Goal: Obtain resource: Download file/media

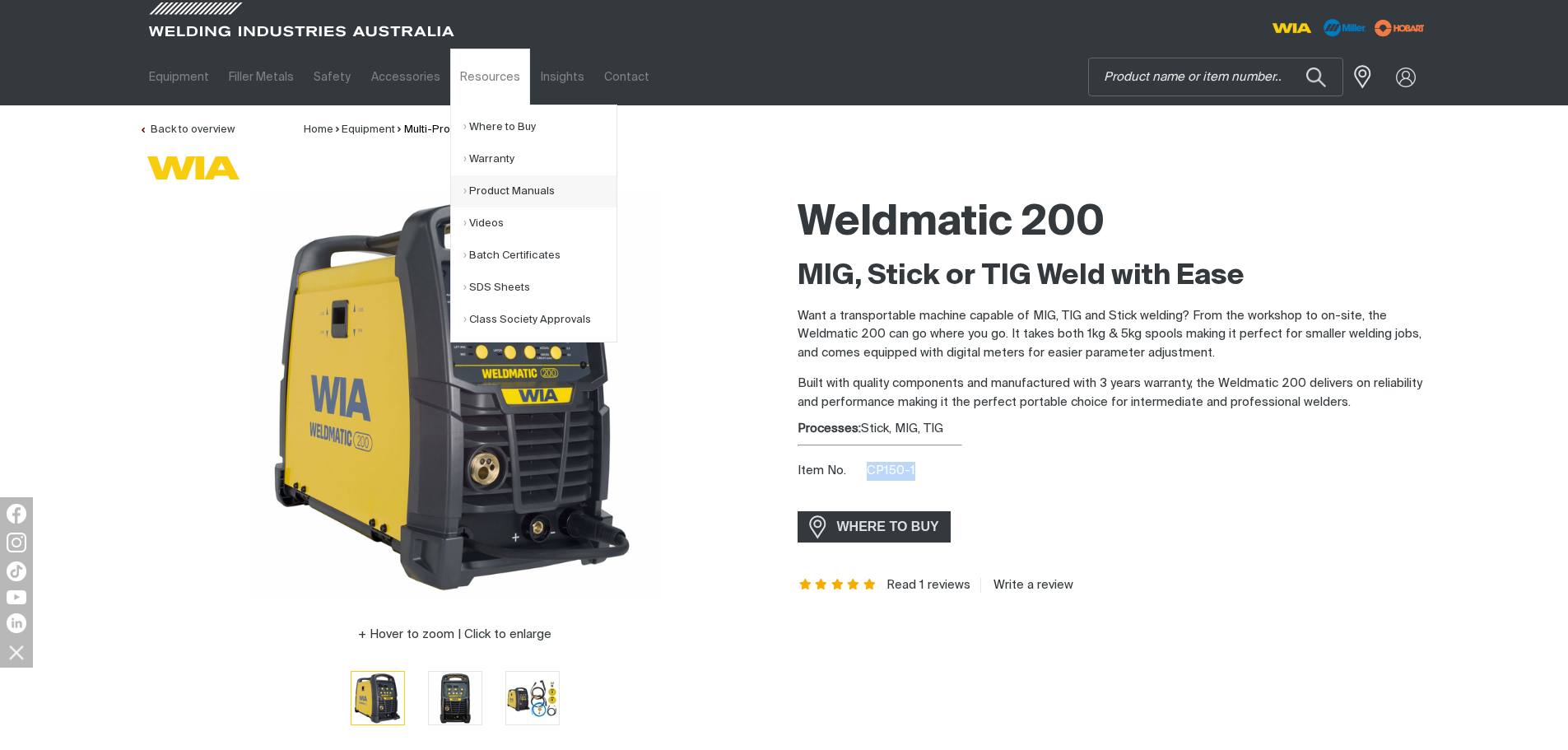
click at [516, 184] on link "Product Manuals" at bounding box center [540, 191] width 153 height 32
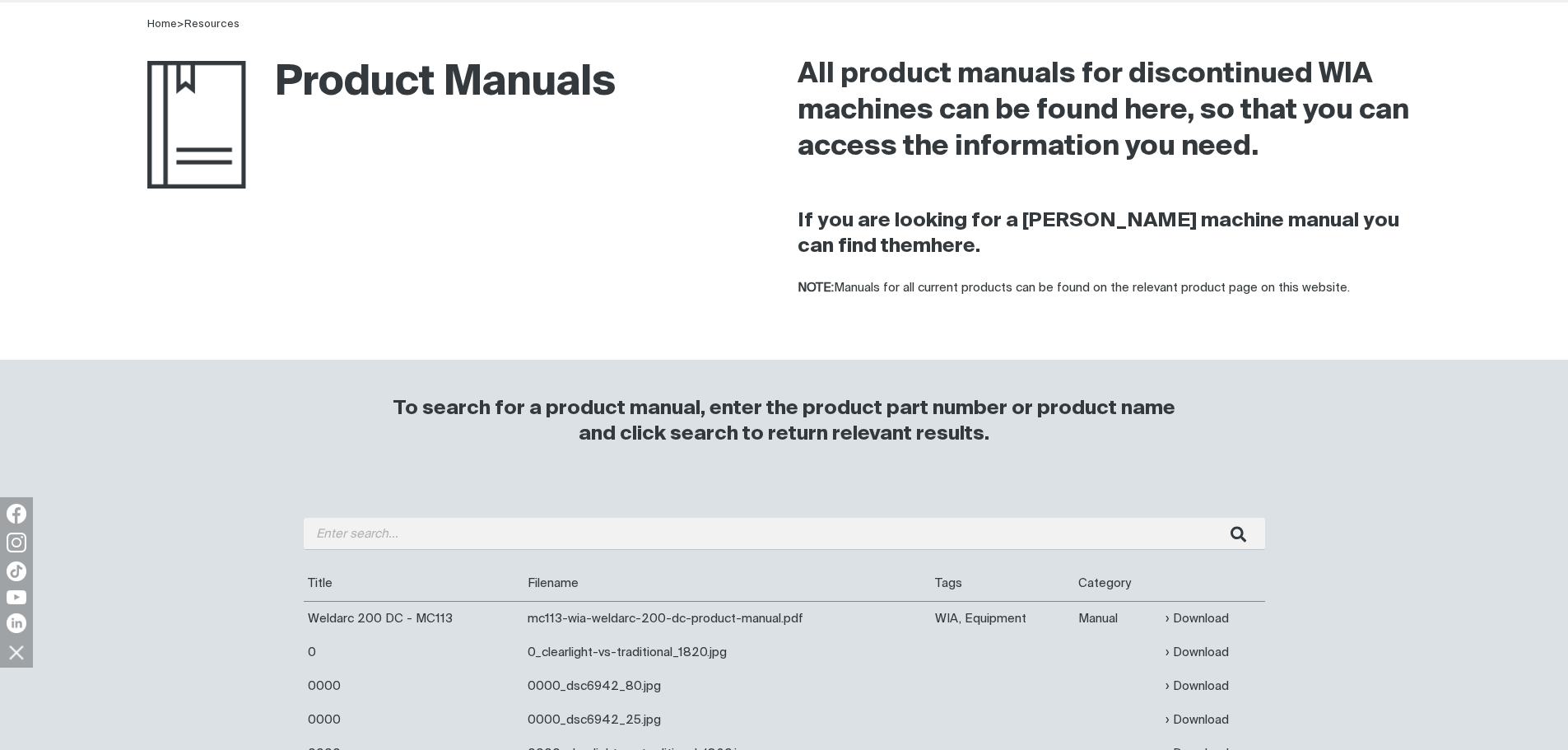
scroll to position [247, 0]
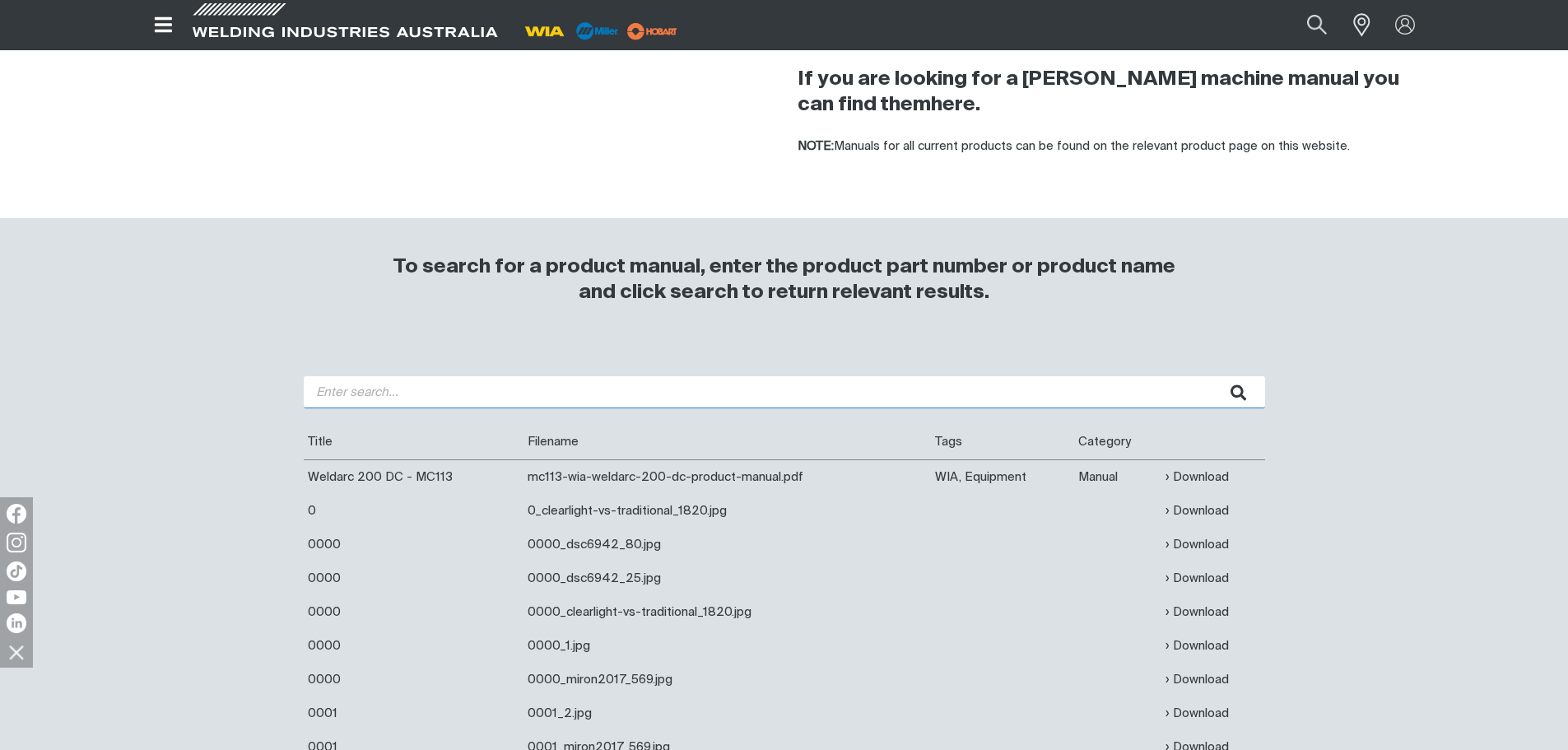
click at [463, 381] on input "search" at bounding box center [784, 392] width 961 height 32
type input "500"
click at [1213, 376] on button "submit" at bounding box center [1239, 392] width 52 height 32
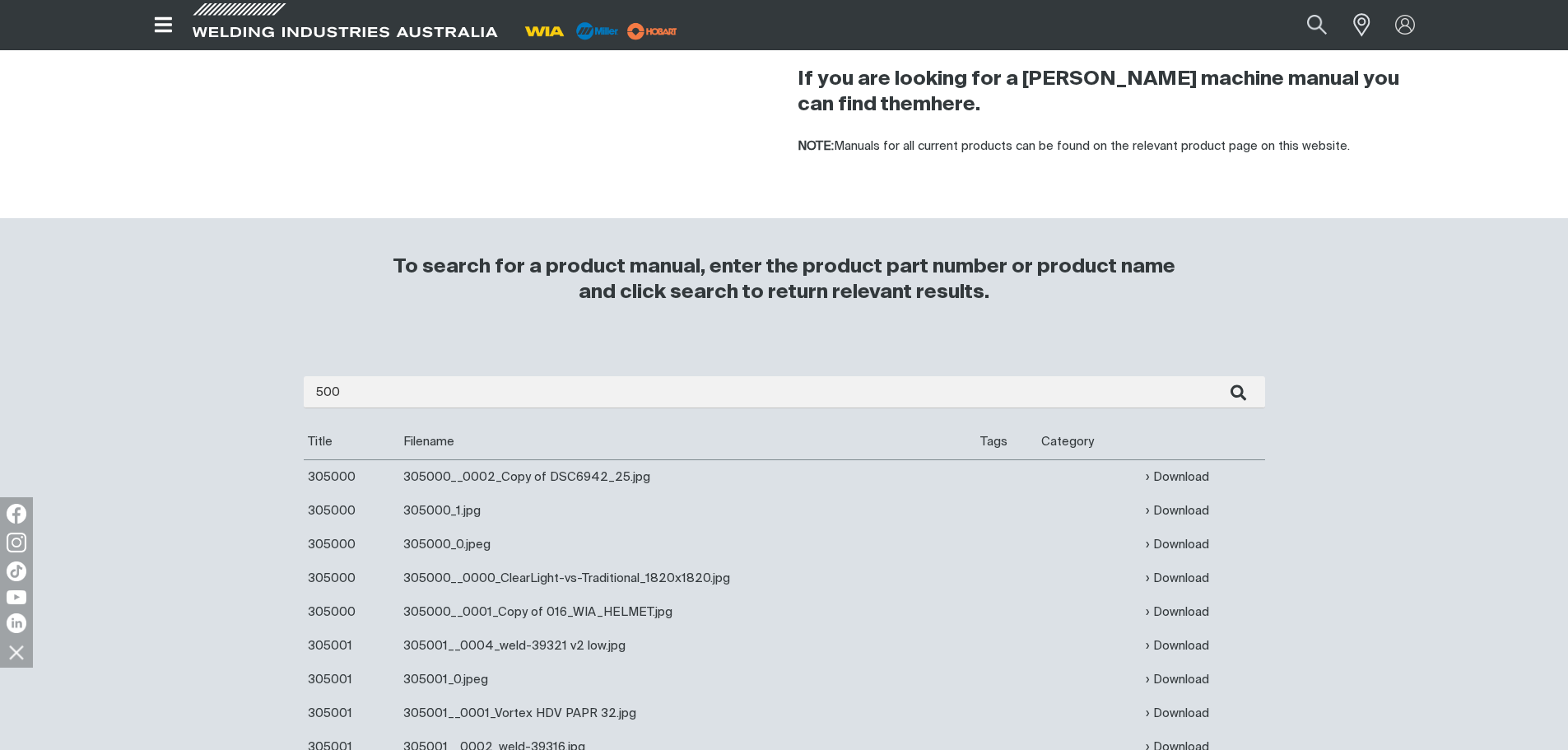
scroll to position [659, 0]
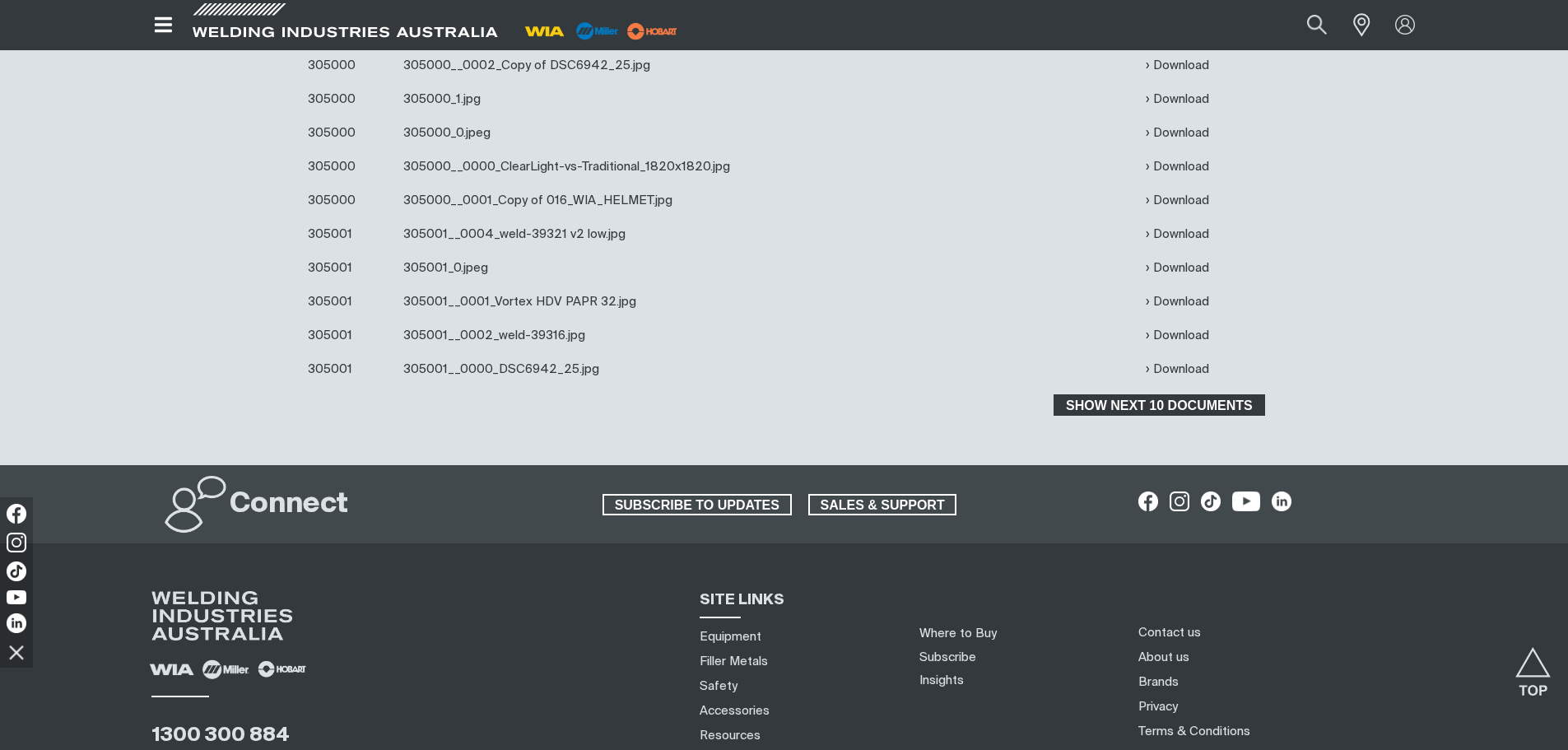
click at [1205, 404] on span "Show next 10 documents" at bounding box center [1158, 405] width 207 height 21
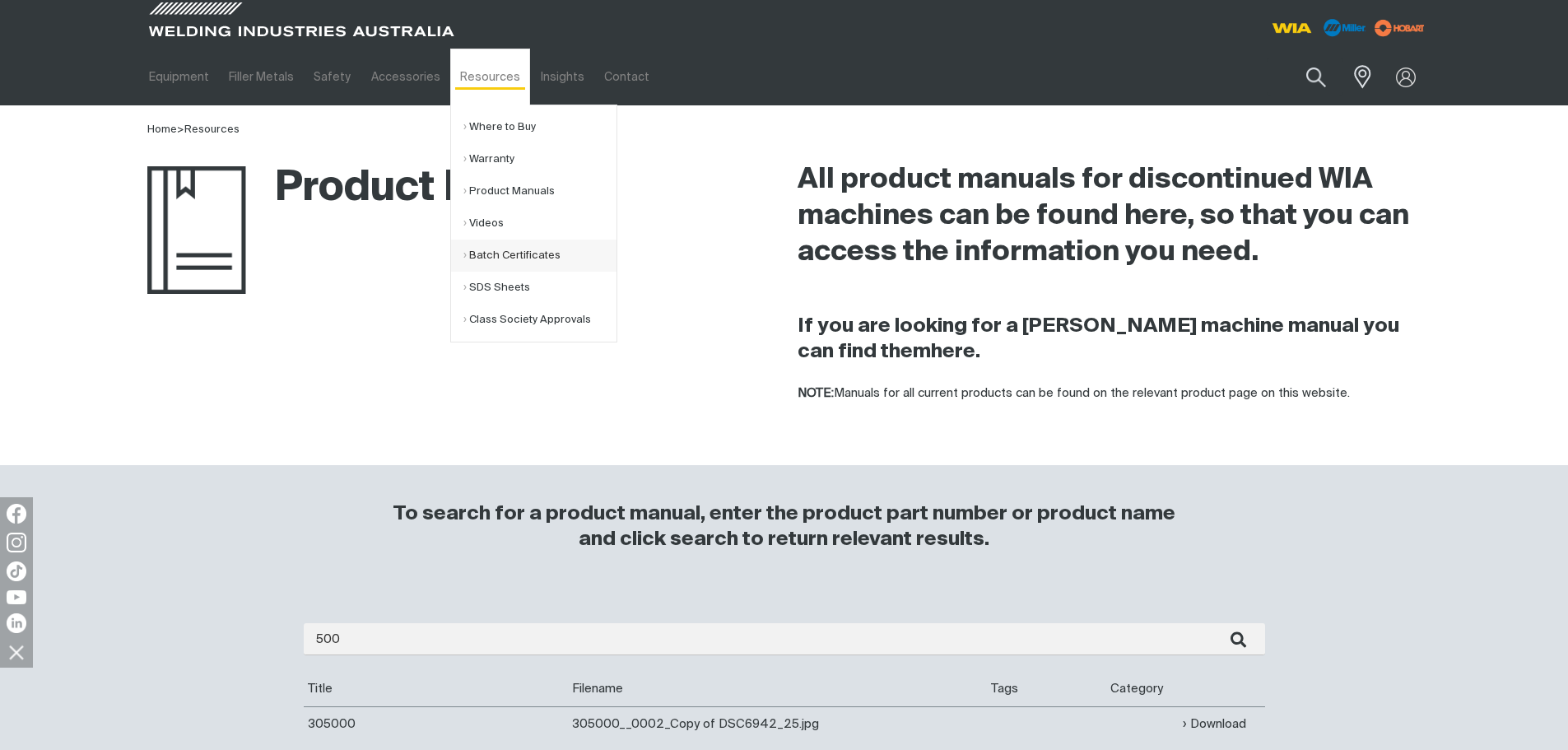
click at [538, 249] on link "Batch Certificates" at bounding box center [540, 255] width 153 height 32
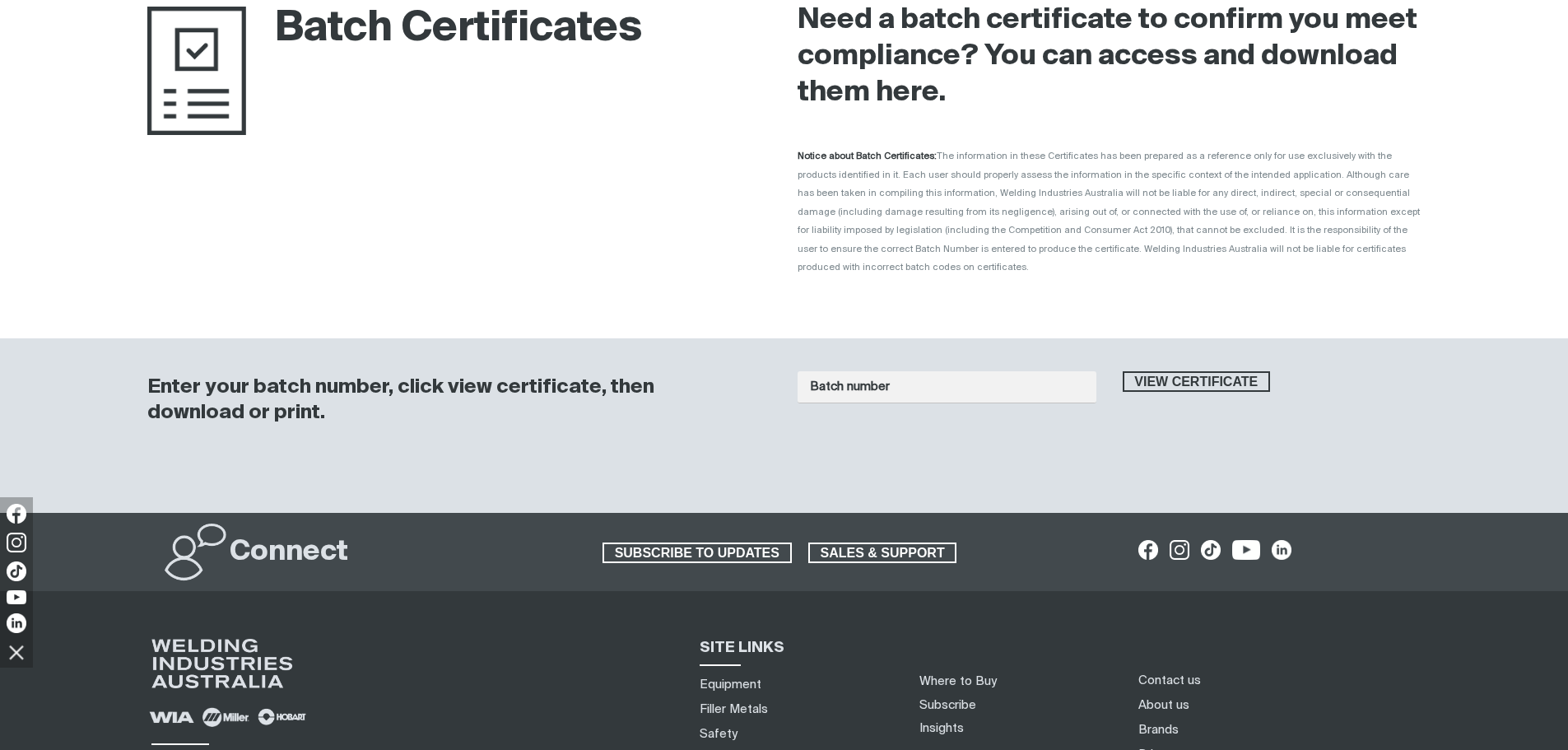
scroll to position [165, 0]
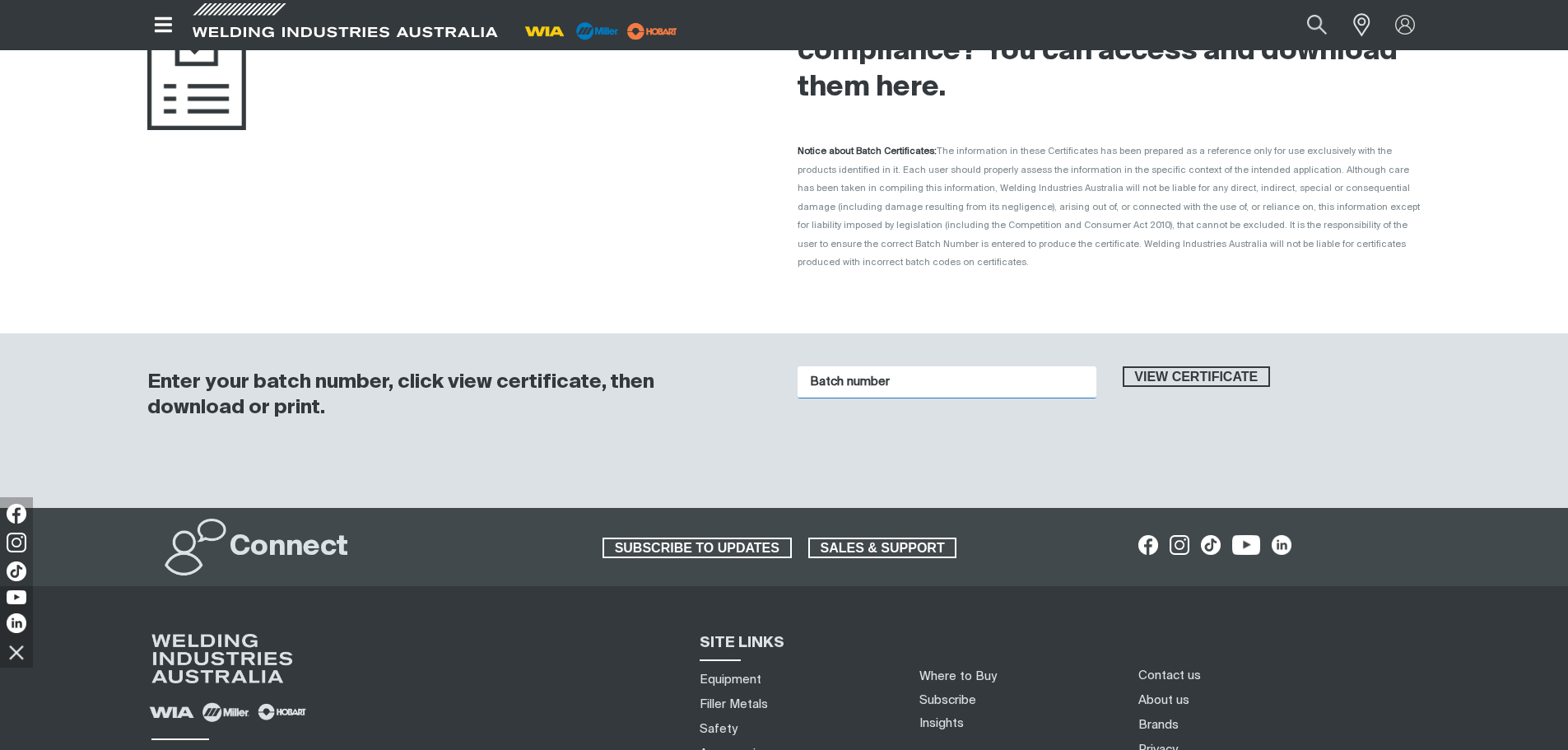
click at [853, 366] on input "Batch number" at bounding box center [947, 381] width 299 height 32
paste input "1015351"
type input "1015351"
click at [1123, 366] on button "View certificate" at bounding box center [1197, 376] width 148 height 21
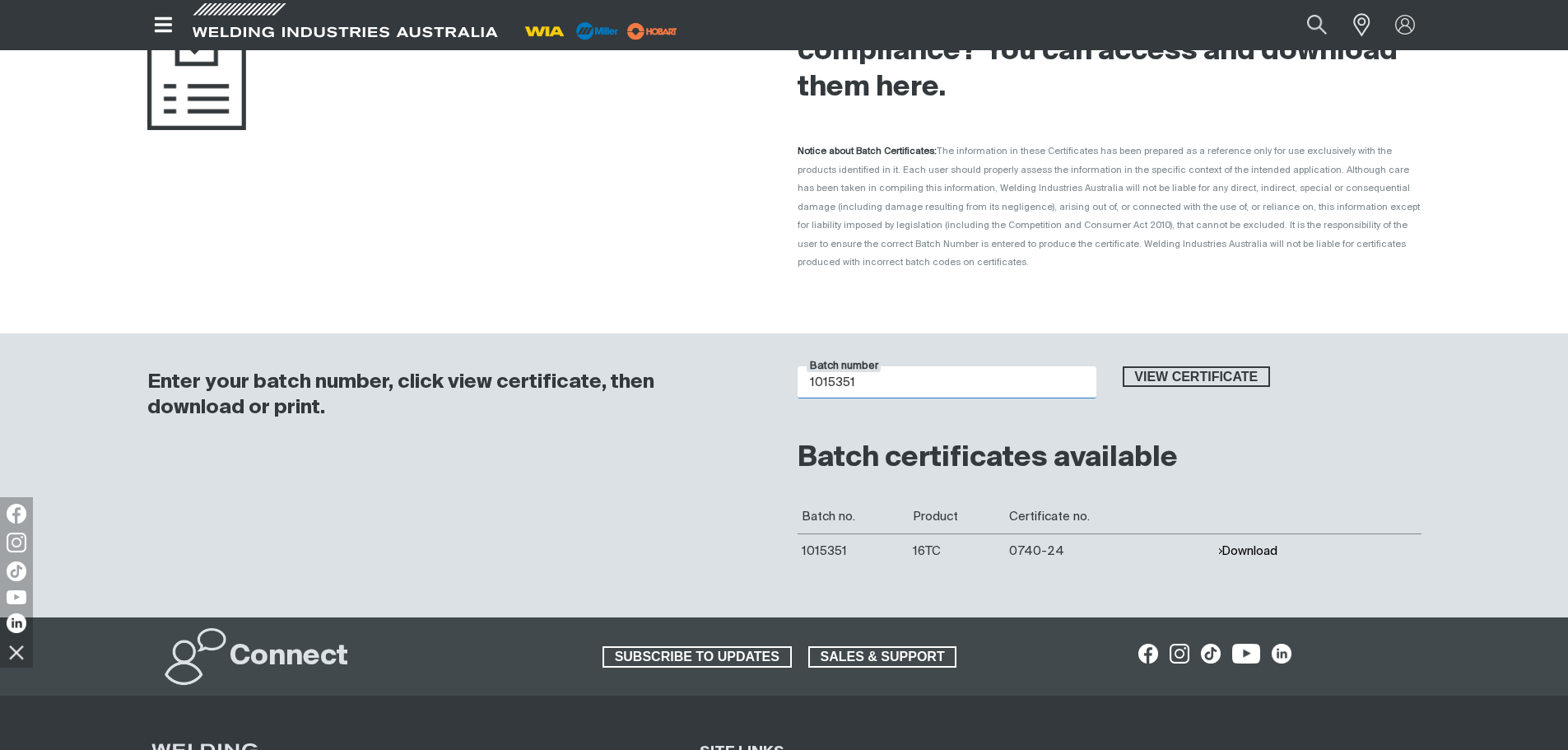
drag, startPoint x: 871, startPoint y: 365, endPoint x: 717, endPoint y: 409, distance: 160.2
click at [717, 409] on div "Enter your batch number, click view certificate, then download or print. Batch …" at bounding box center [784, 475] width 1317 height 284
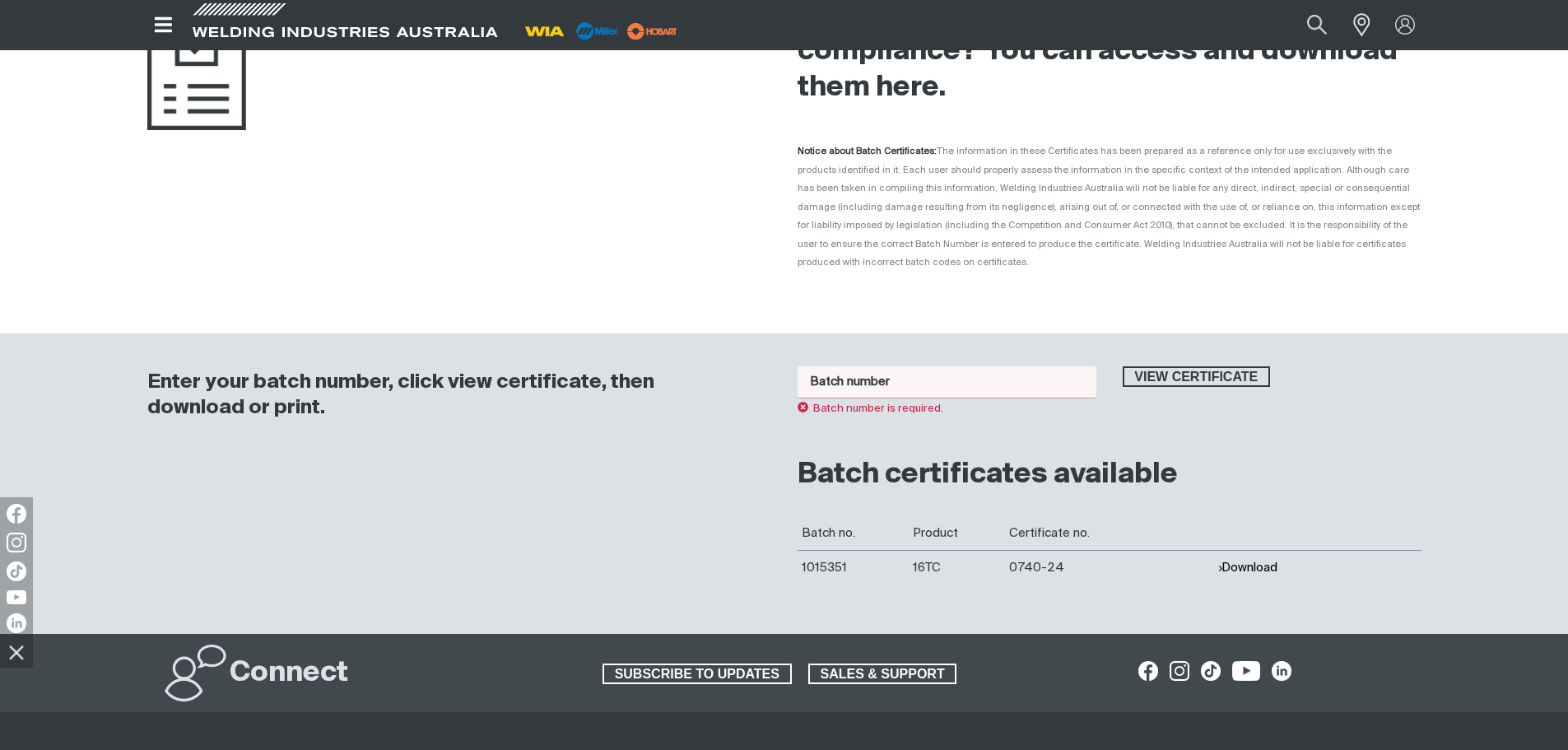
click at [920, 367] on input "Batch number" at bounding box center [947, 381] width 299 height 32
paste input "1015973"
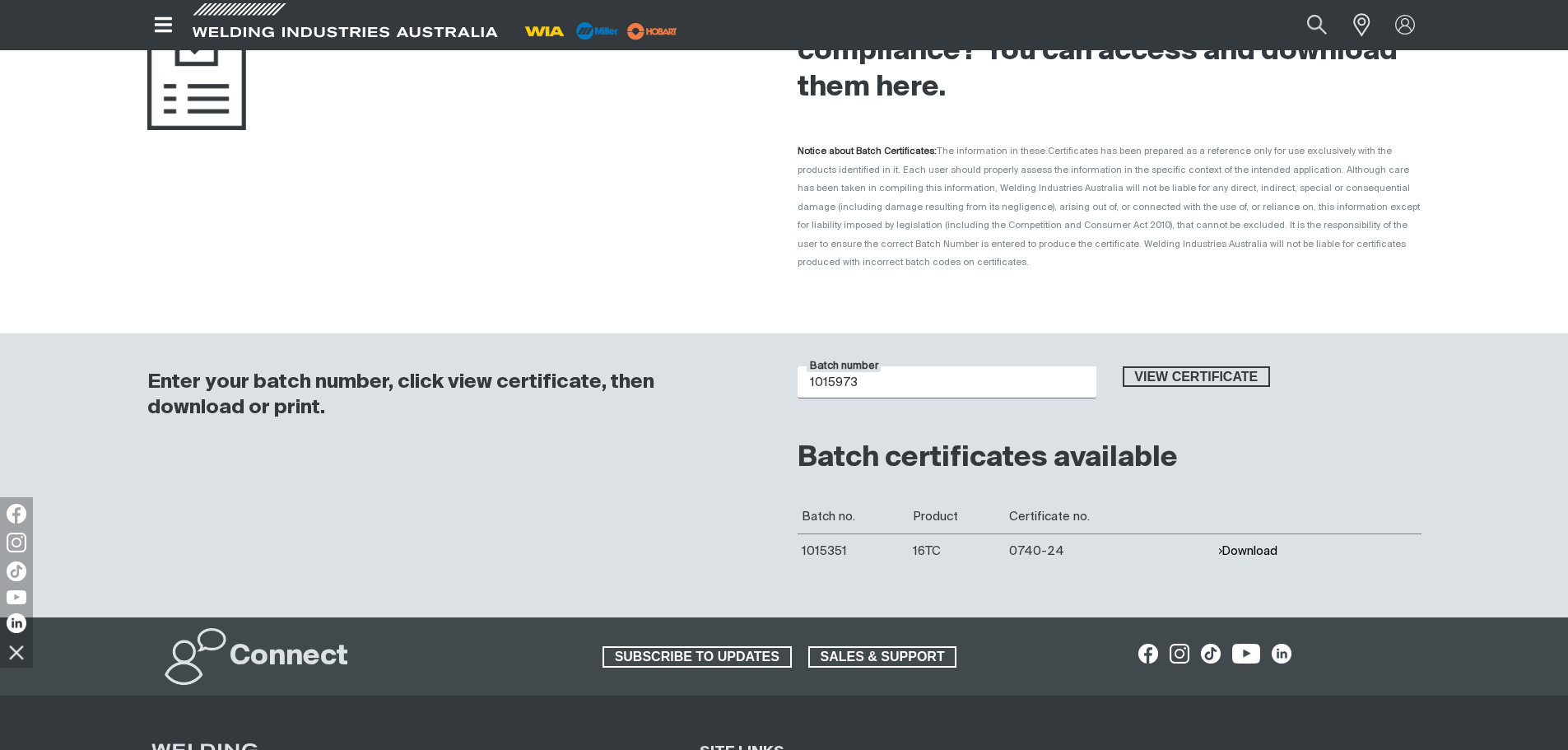
click at [1123, 366] on button "View certificate" at bounding box center [1197, 376] width 148 height 21
drag, startPoint x: 861, startPoint y: 359, endPoint x: 768, endPoint y: 357, distance: 93.0
click at [768, 357] on div "Enter your batch number, click view certificate, then download or print. Batch …" at bounding box center [784, 475] width 1317 height 284
paste input "827"
type input "1015827"
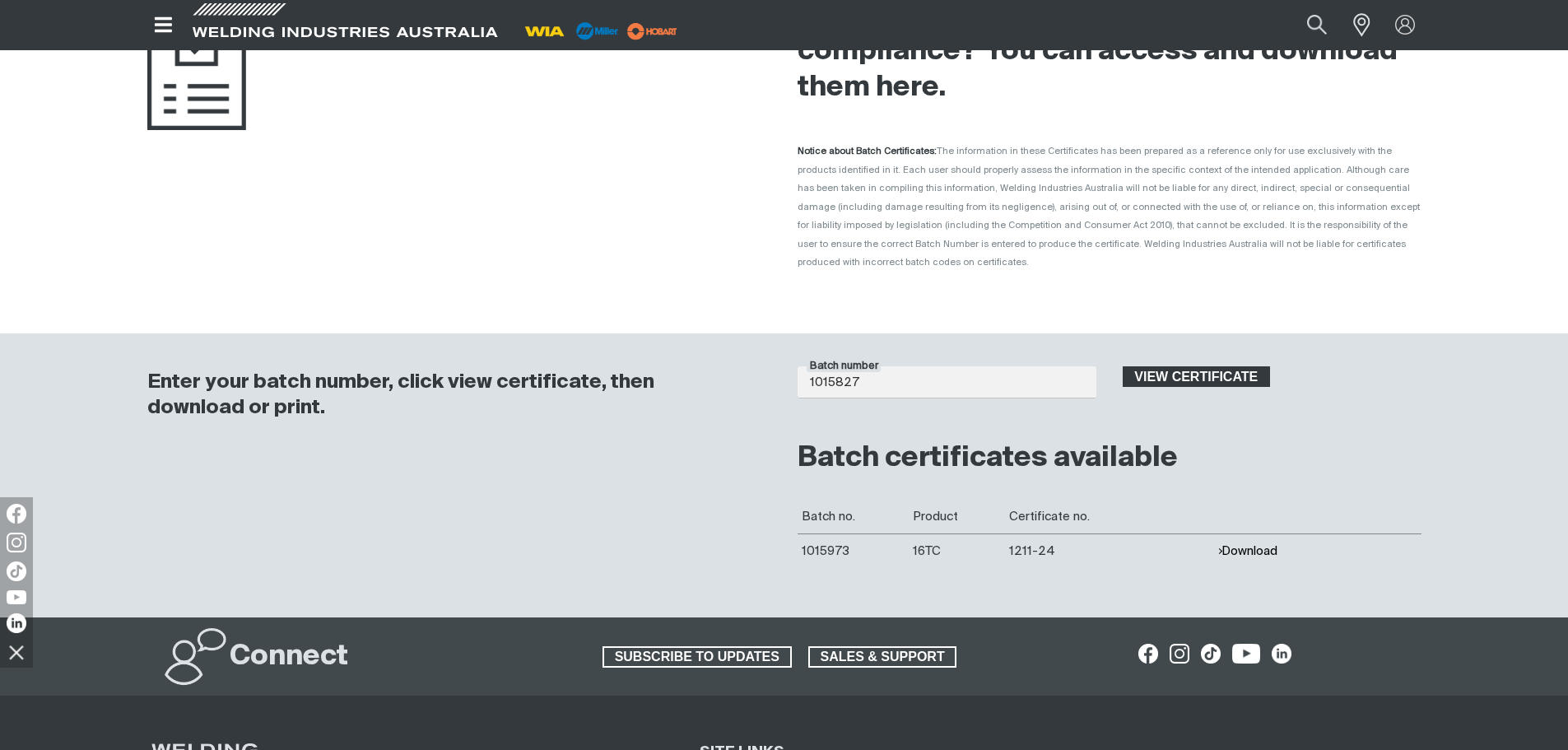
click at [1240, 366] on span "View certificate" at bounding box center [1197, 376] width 145 height 21
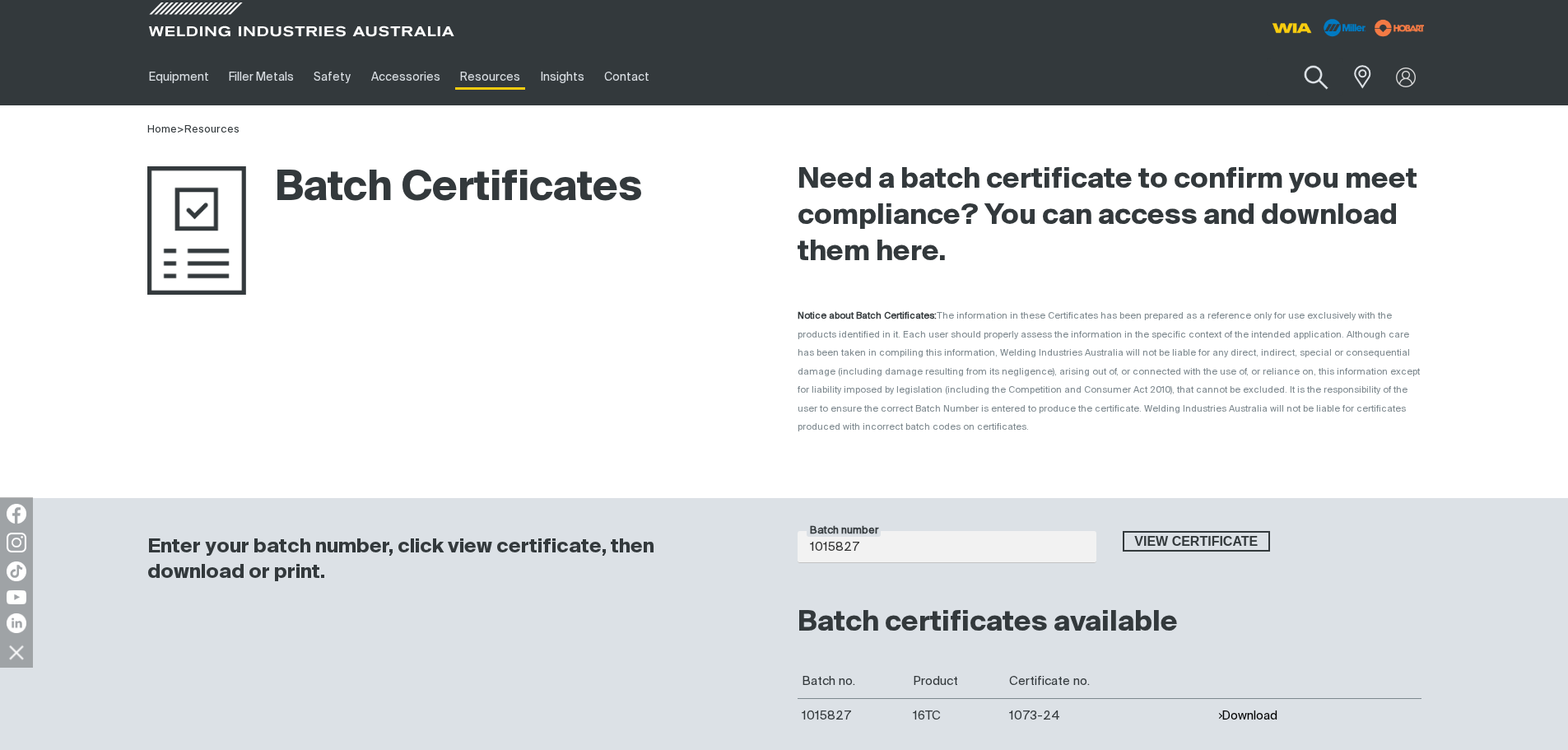
click at [1319, 66] on button "Search products" at bounding box center [1316, 77] width 67 height 47
click at [1215, 80] on input "Search" at bounding box center [1216, 76] width 253 height 37
paste input "WFL018"
type input "WFL018"
click at [1209, 121] on span "W64-1 Wire Feeder - WFL018 Wire Feeders" at bounding box center [1214, 118] width 145 height 33
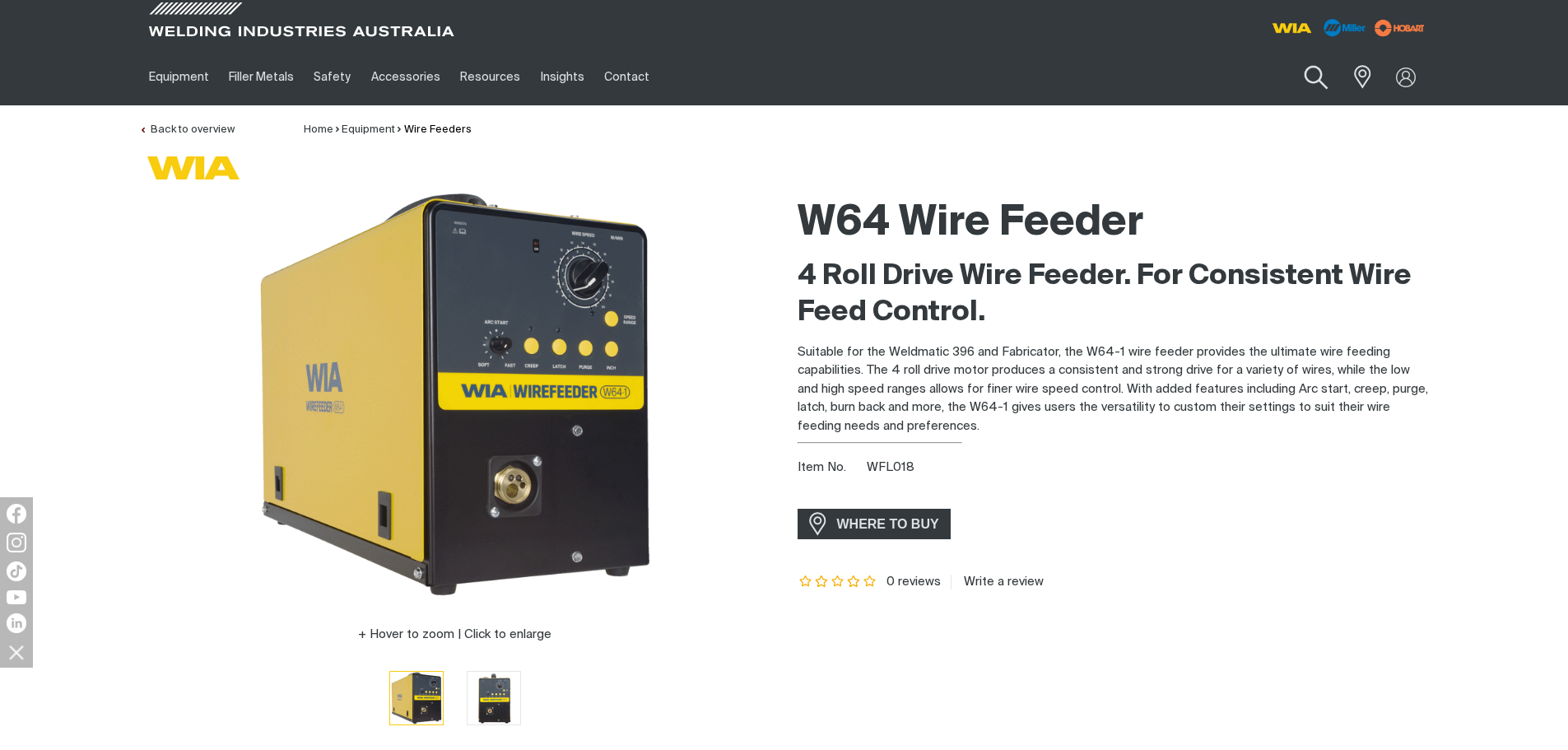
click at [1326, 74] on button "Search products" at bounding box center [1316, 77] width 67 height 47
click at [1243, 73] on input "Search" at bounding box center [1216, 76] width 253 height 37
paste input "WFL020"
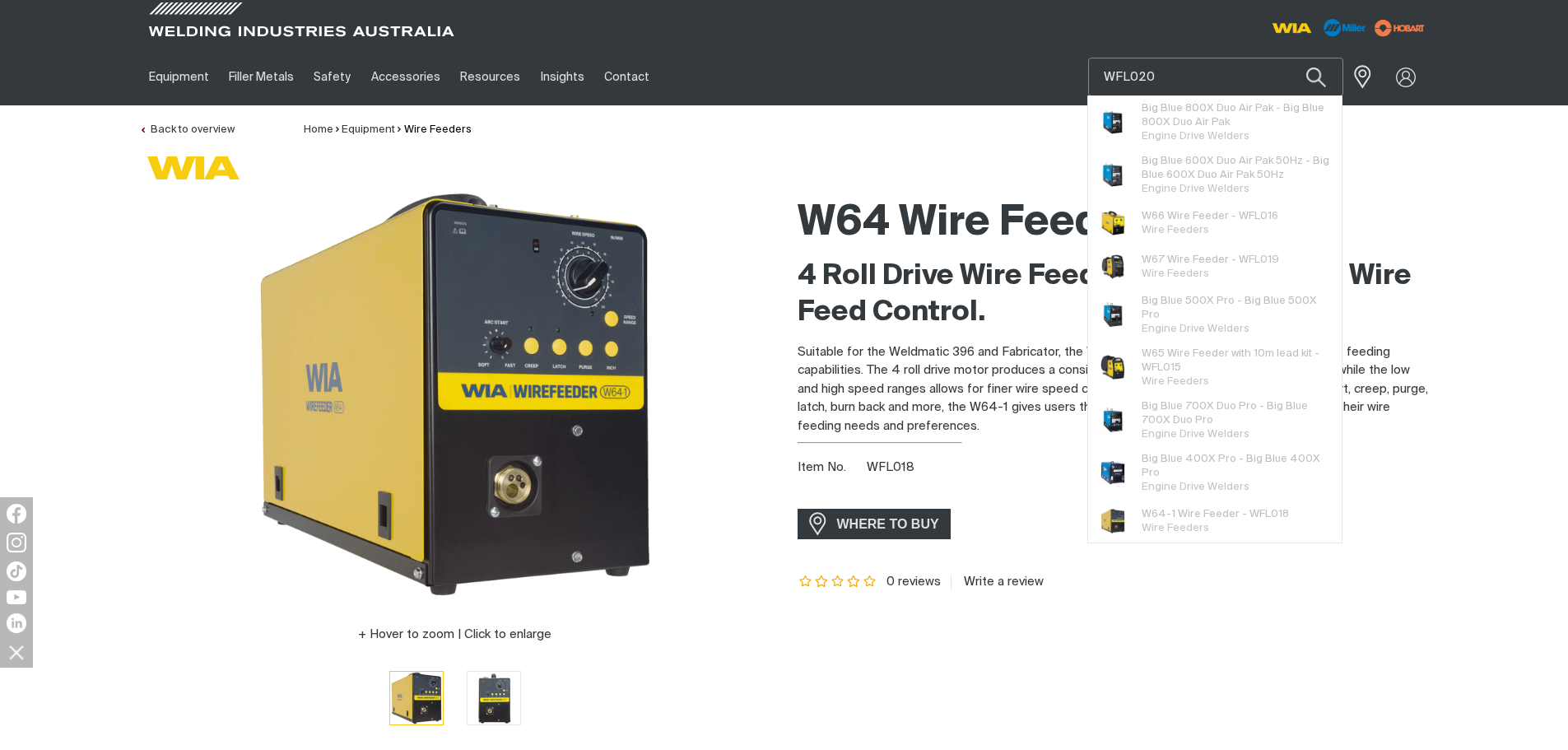
type input "WFL020"
click at [1288, 58] on button "Search products" at bounding box center [1315, 76] width 56 height 39
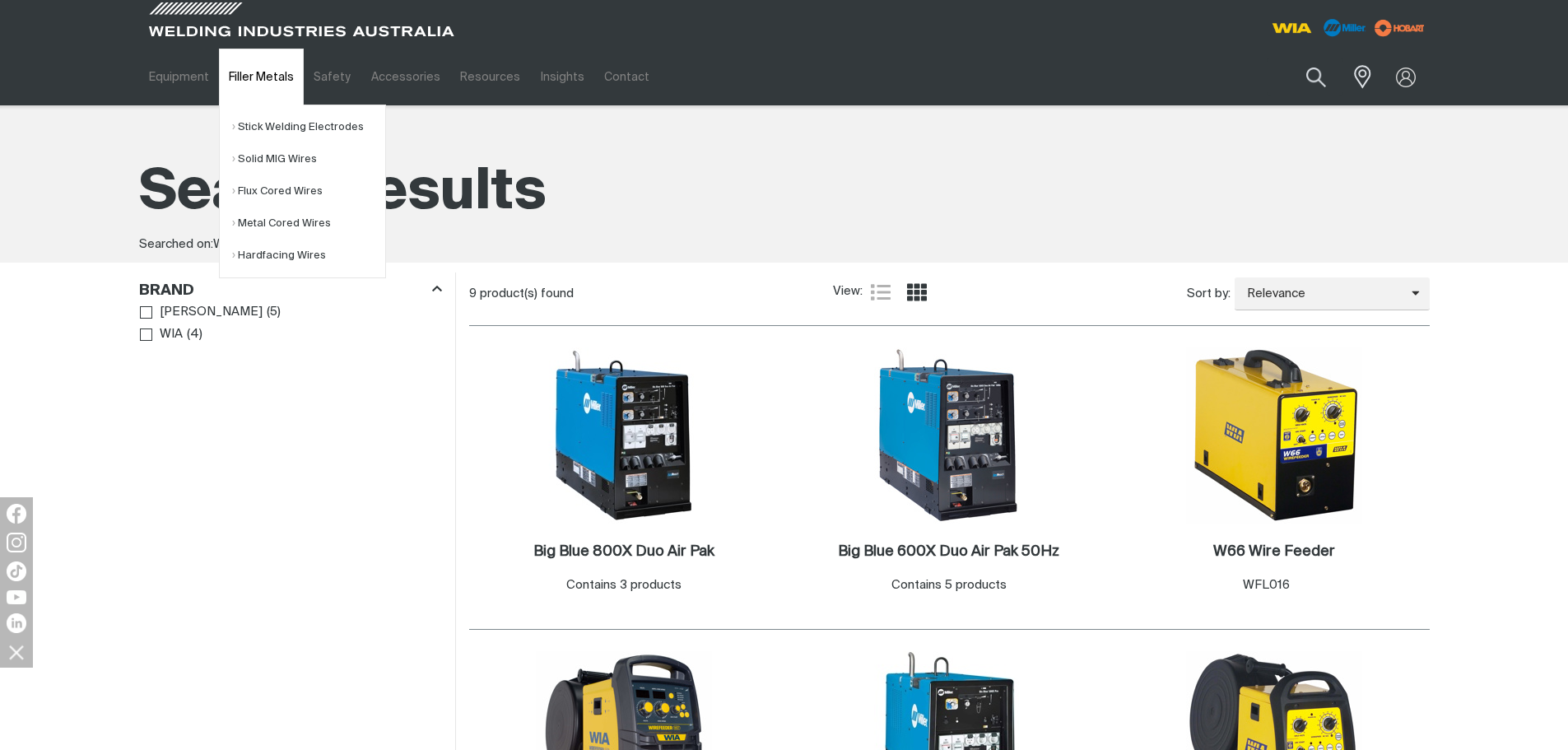
click at [267, 74] on link "Filler Metals" at bounding box center [261, 77] width 85 height 57
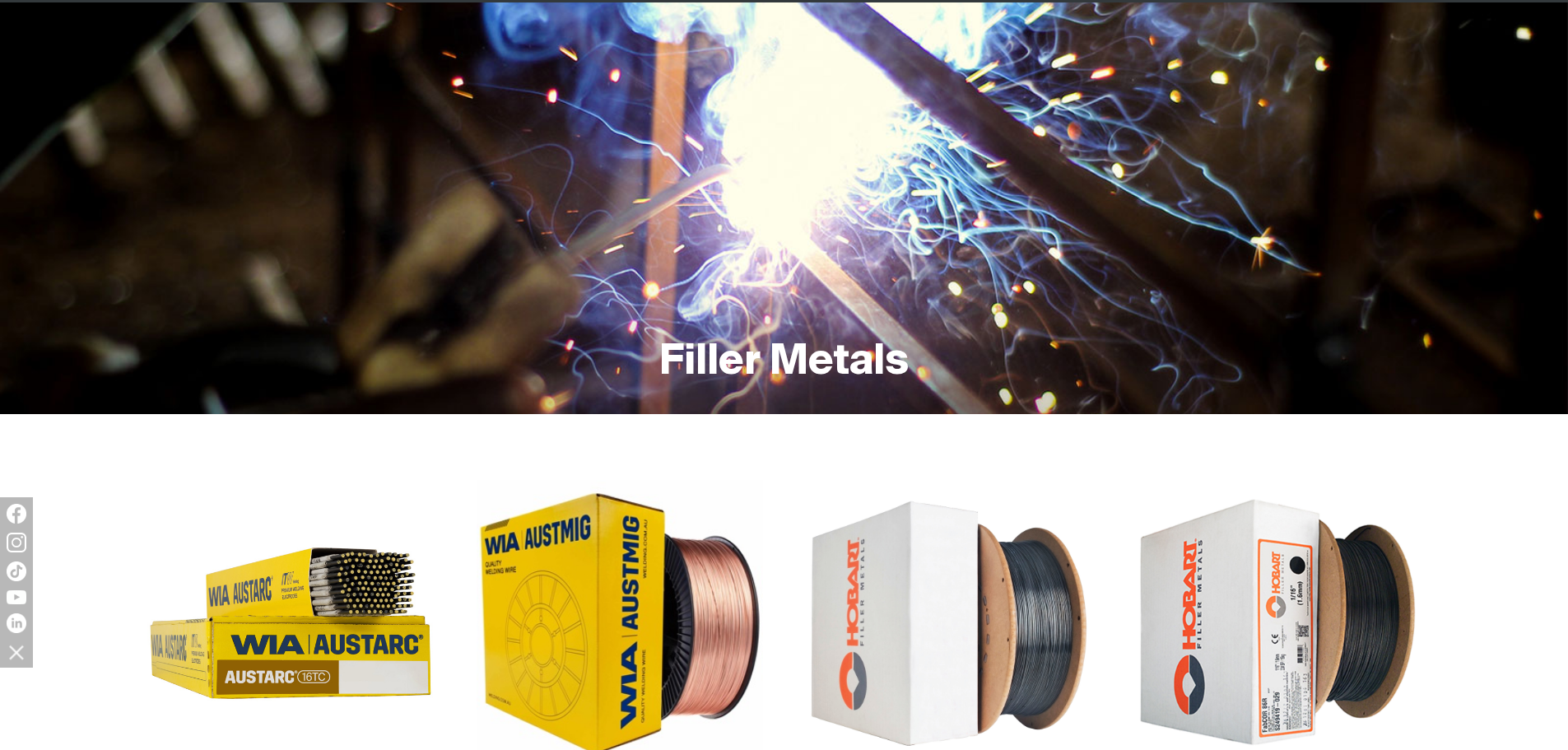
scroll to position [329, 0]
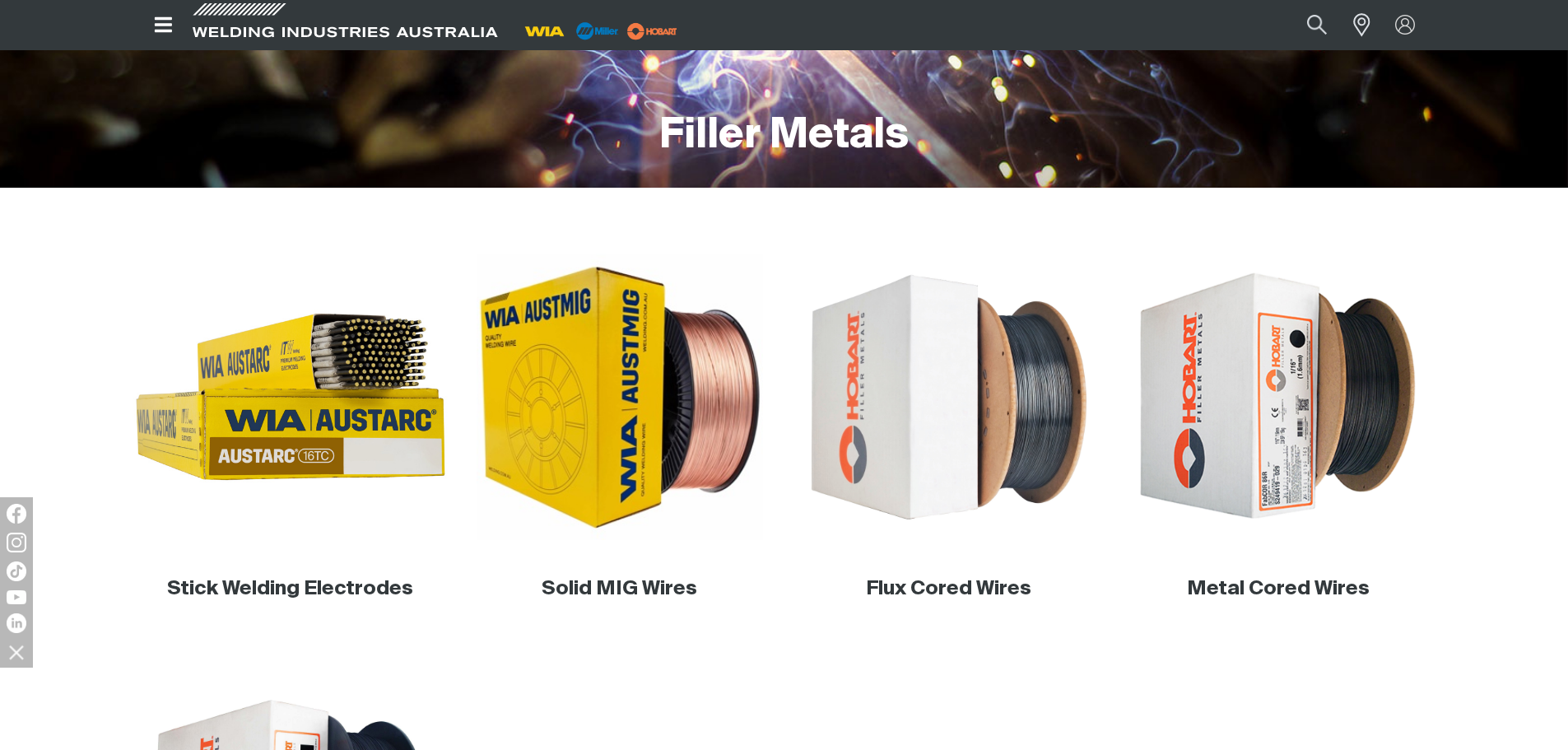
click at [352, 407] on img at bounding box center [290, 397] width 315 height 315
